Goal: Task Accomplishment & Management: Manage account settings

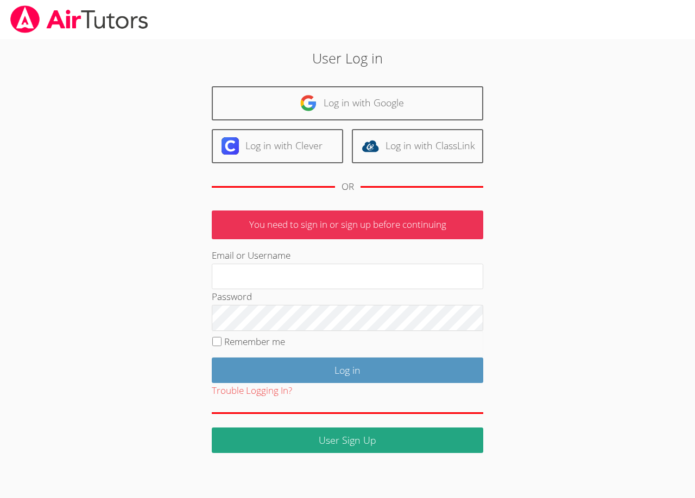
type input "[EMAIL_ADDRESS][DOMAIN_NAME]"
click at [217, 341] on input "Remember me" at bounding box center [216, 341] width 9 height 9
checkbox input "true"
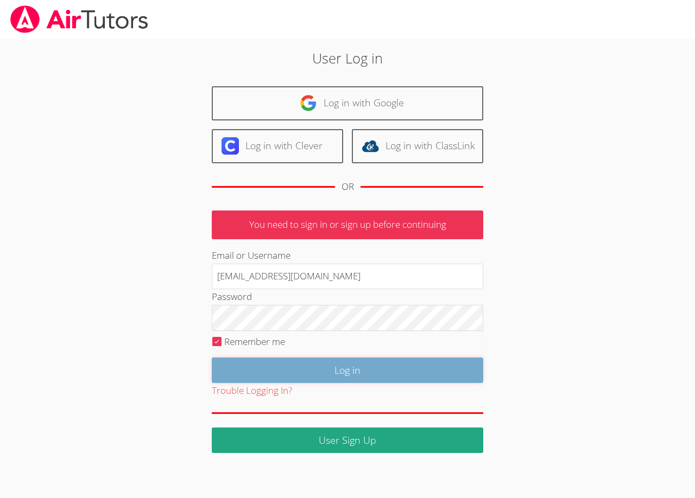
click at [243, 366] on input "Log in" at bounding box center [347, 371] width 271 height 26
click at [243, 360] on input "Log in" at bounding box center [347, 371] width 271 height 26
